Goal: Find specific page/section

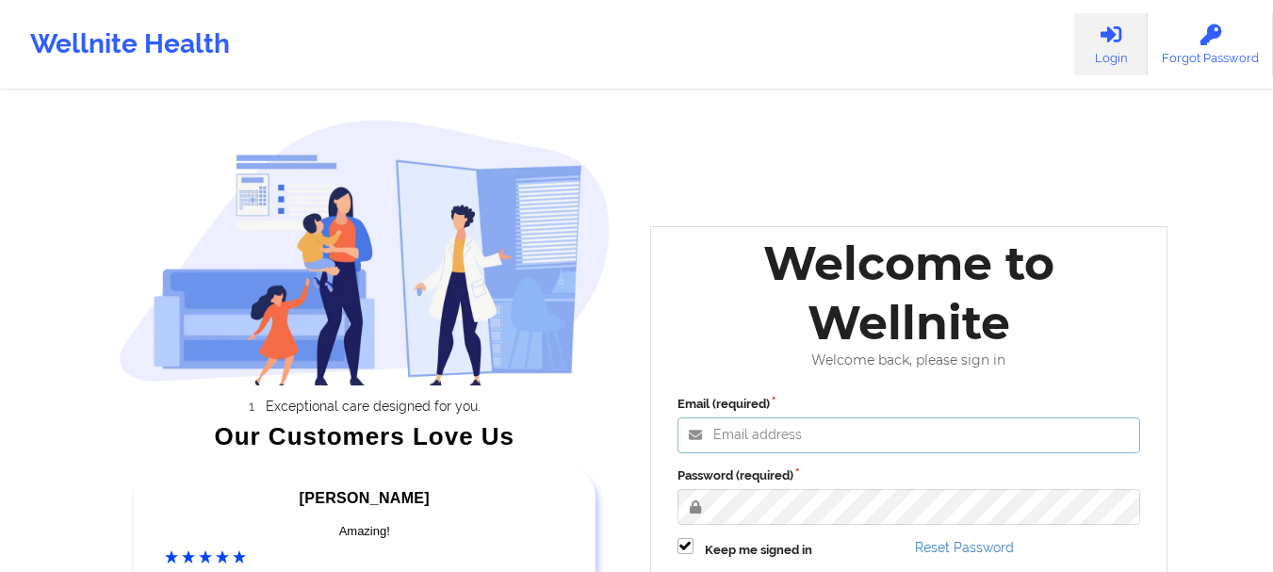
type input "[EMAIL_ADDRESS][DOMAIN_NAME]"
click at [885, 464] on div "Email (required) [EMAIL_ADDRESS][DOMAIN_NAME] Password (required) Keep me signe…" at bounding box center [909, 511] width 490 height 258
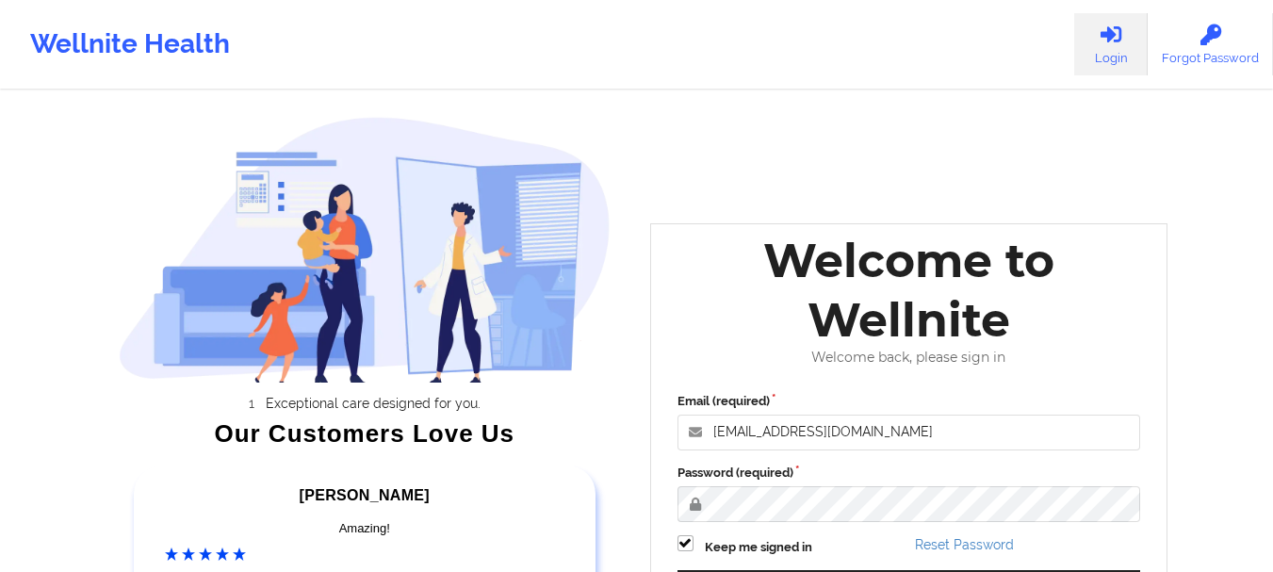
scroll to position [292, 0]
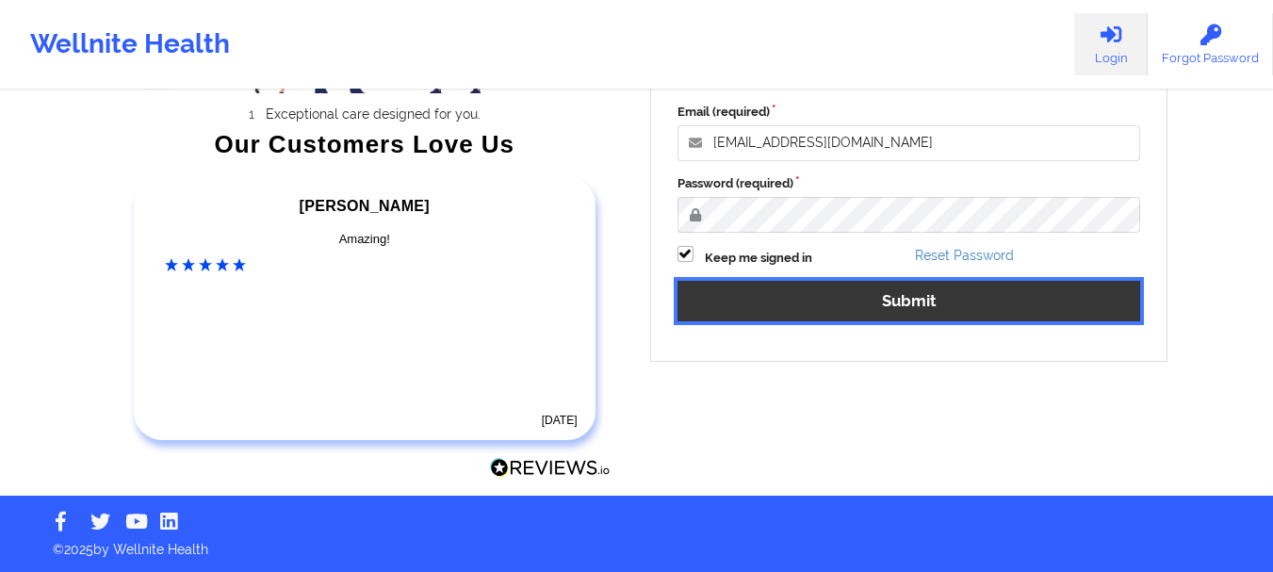
click at [921, 306] on button "Submit" at bounding box center [909, 301] width 464 height 41
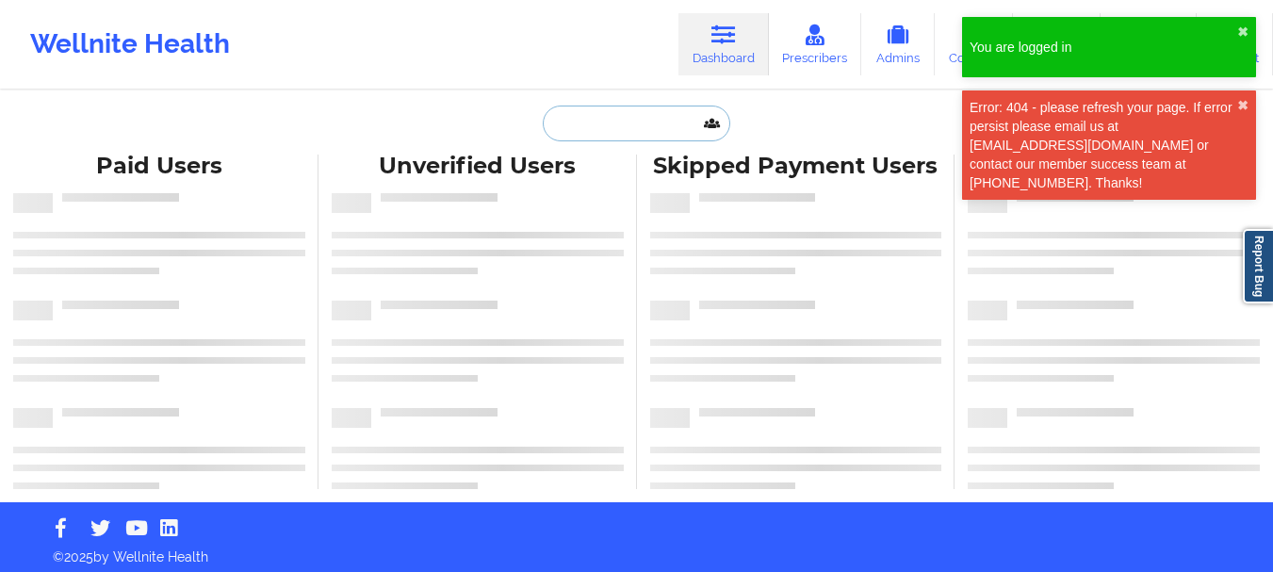
click at [589, 122] on input "text" at bounding box center [636, 124] width 187 height 36
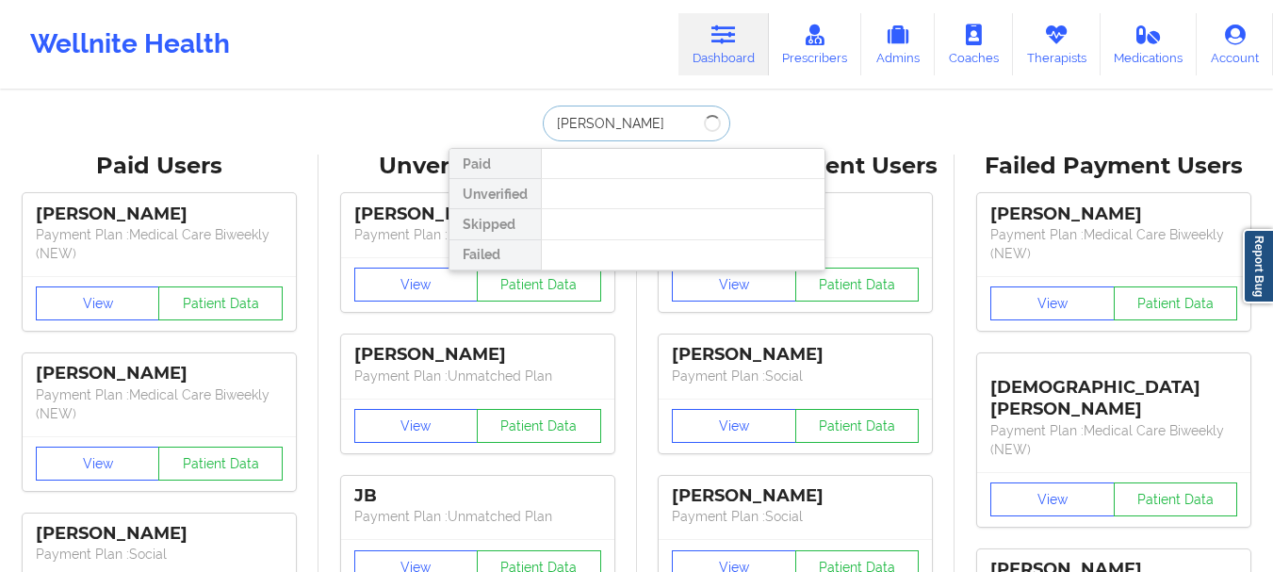
type input "[PERSON_NAME]"
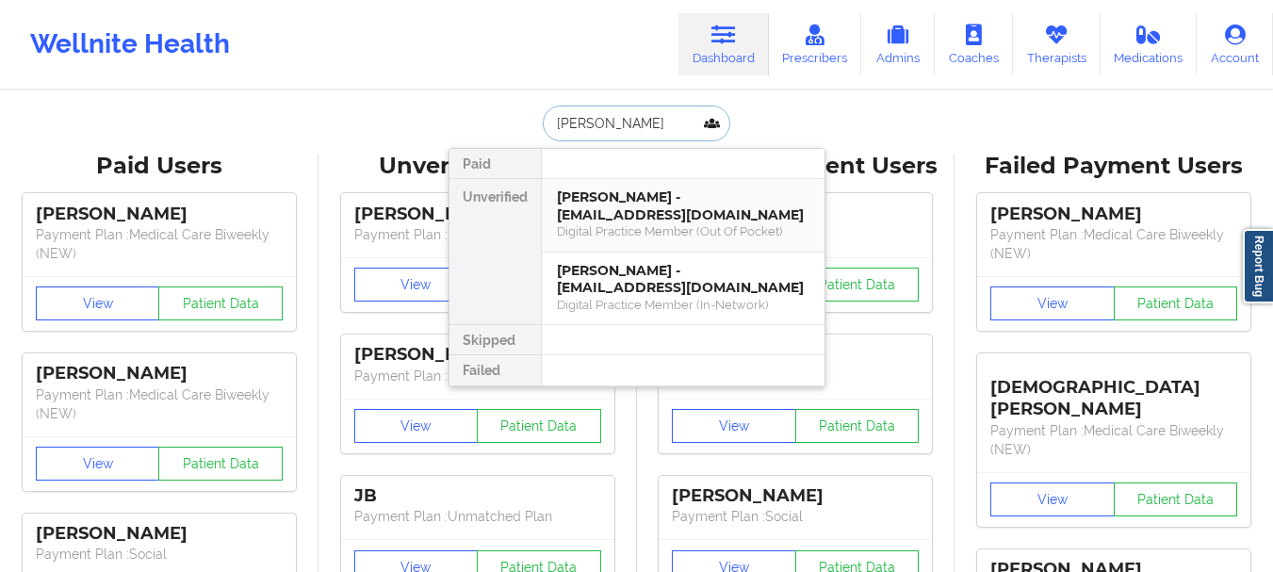
click at [605, 203] on div "[PERSON_NAME] - [EMAIL_ADDRESS][DOMAIN_NAME]" at bounding box center [683, 205] width 252 height 35
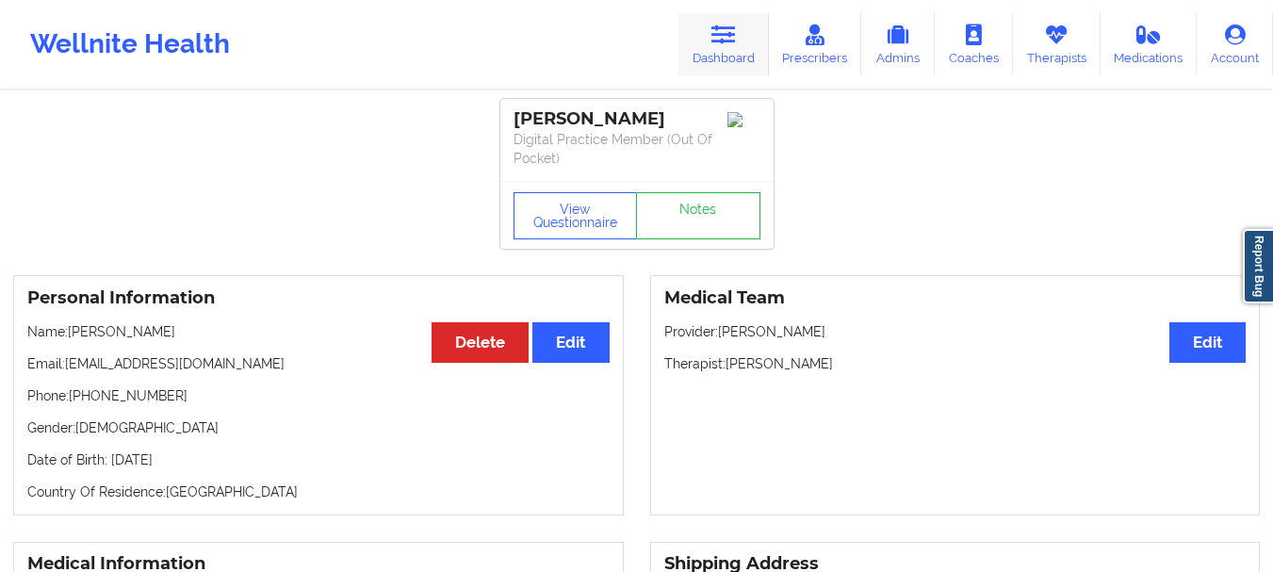
click at [699, 59] on link "Dashboard" at bounding box center [723, 44] width 90 height 62
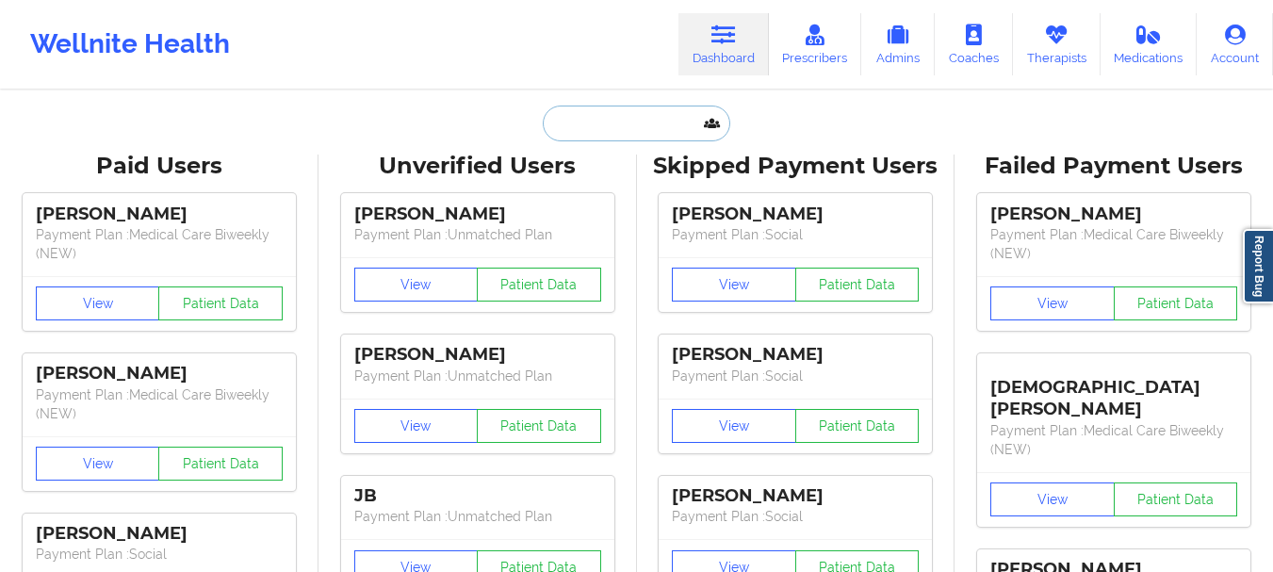
click at [610, 138] on input "text" at bounding box center [636, 124] width 187 height 36
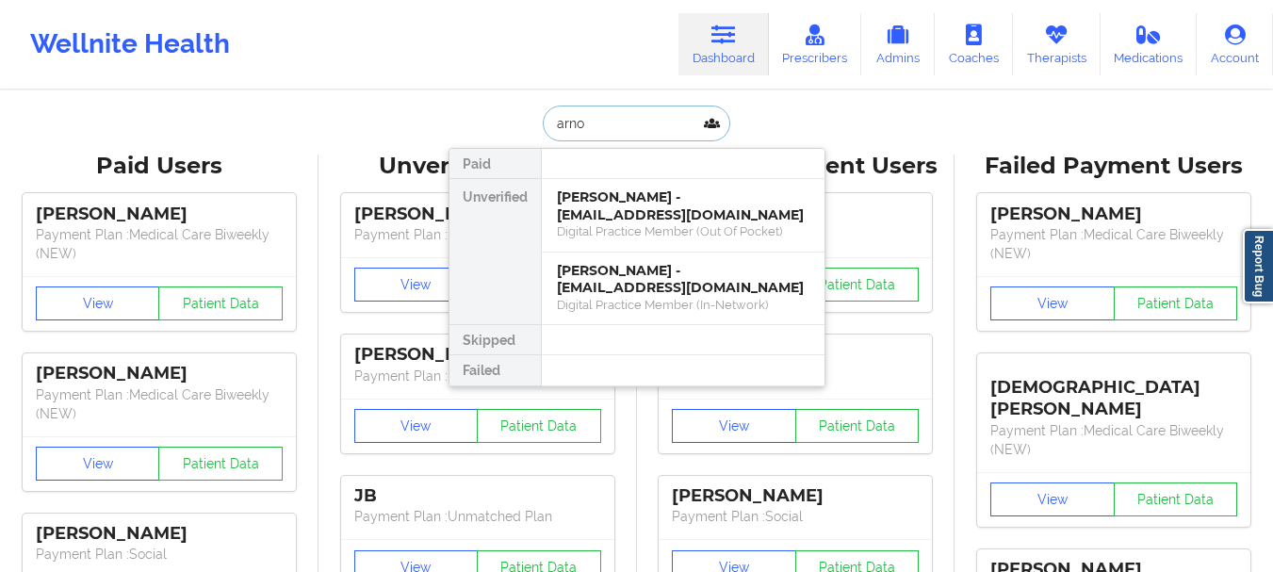
type input "arnou"
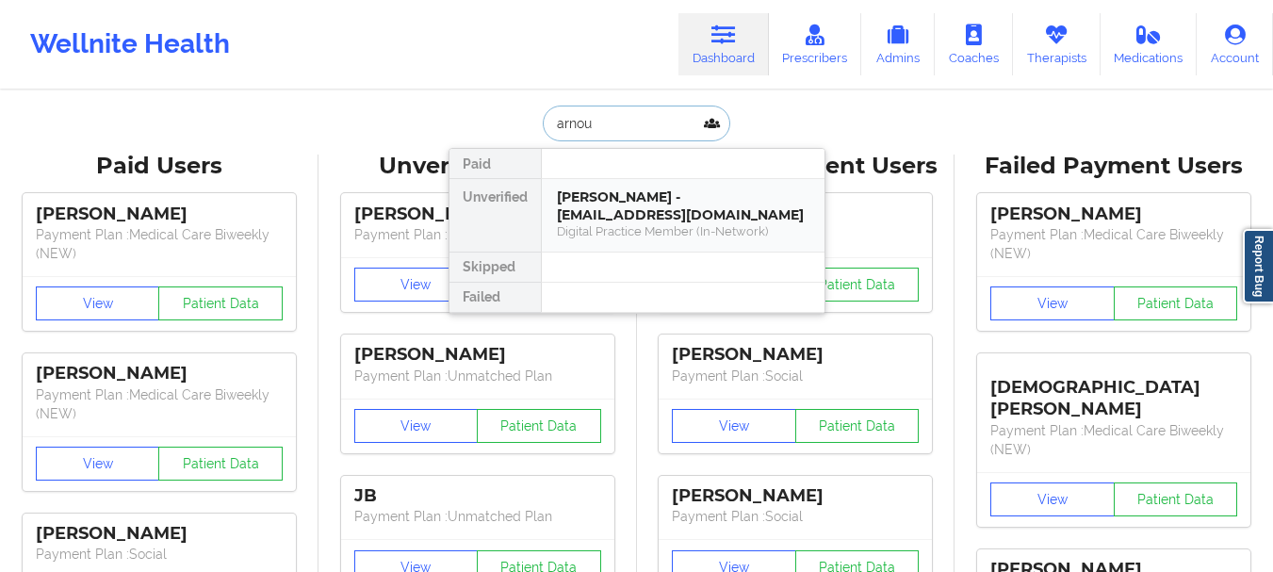
click at [636, 211] on div "[PERSON_NAME] - [EMAIL_ADDRESS][DOMAIN_NAME]" at bounding box center [683, 205] width 252 height 35
